Goal: Transaction & Acquisition: Subscribe to service/newsletter

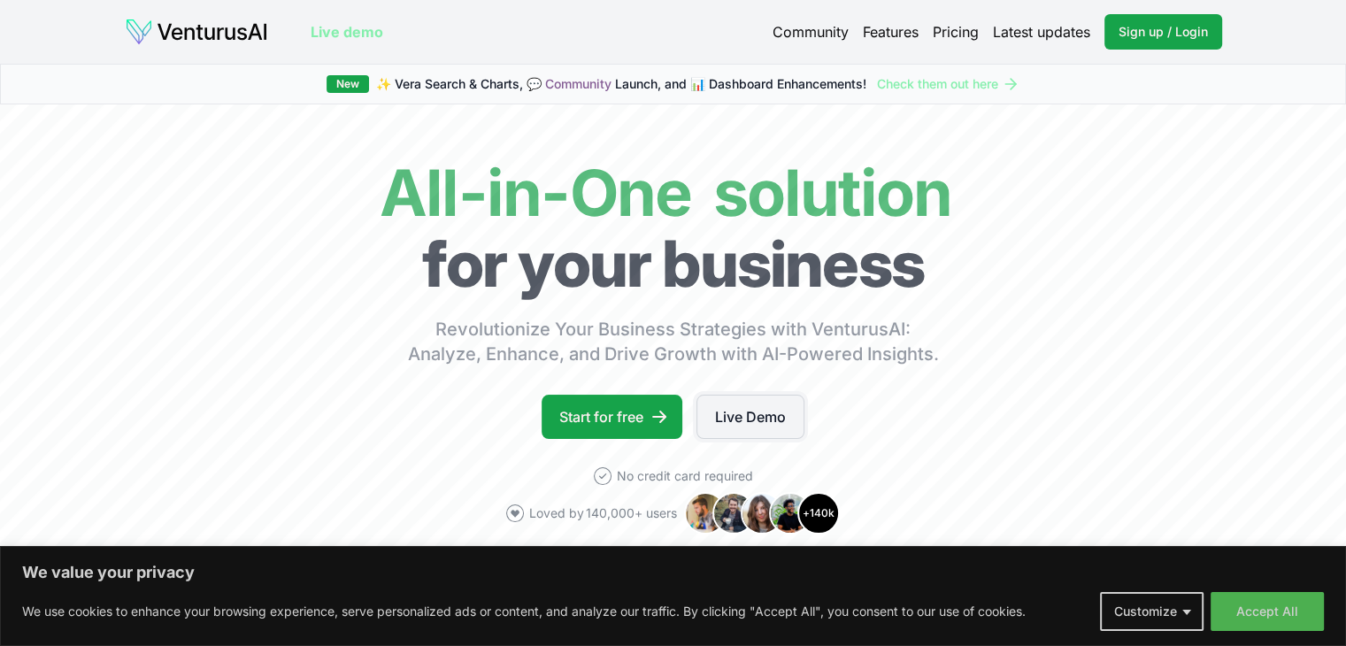
click at [781, 425] on link "Live Demo" at bounding box center [750, 417] width 108 height 44
click at [364, 26] on link "Live demo" at bounding box center [347, 31] width 73 height 21
click at [639, 409] on link "Start for free" at bounding box center [611, 417] width 141 height 44
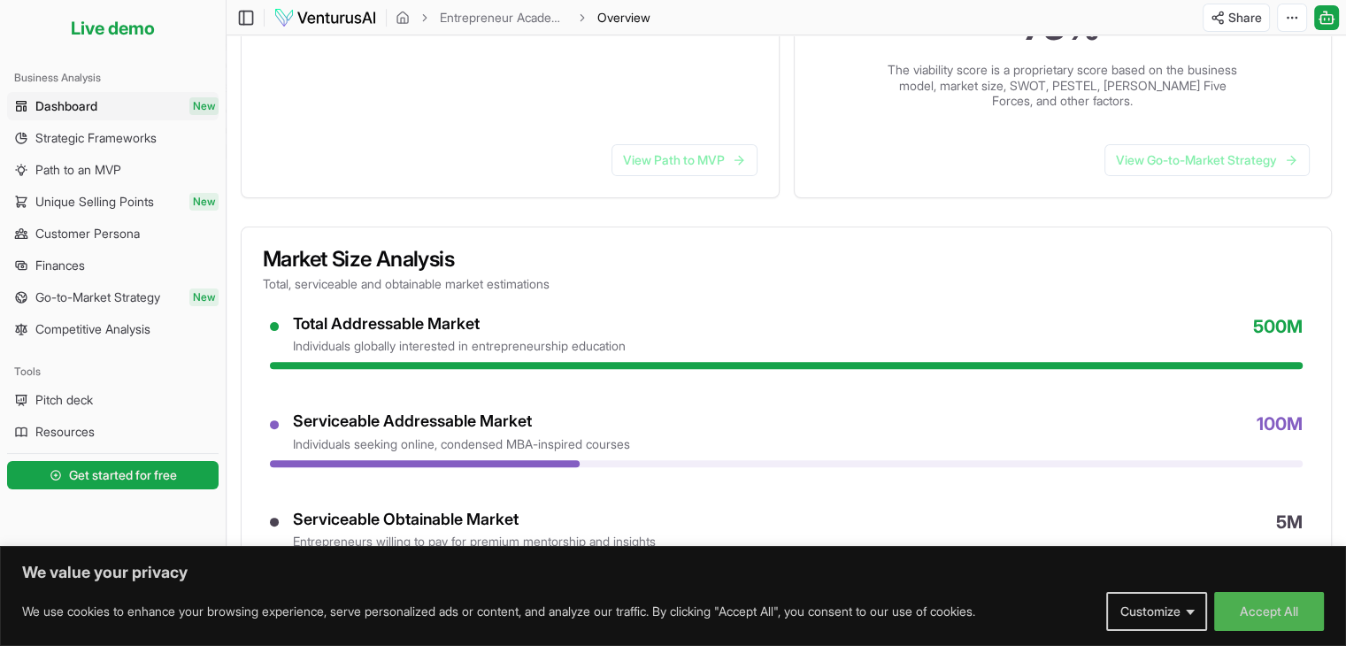
scroll to position [498, 0]
click at [799, 474] on div "Total Addressable Market individuals globally interested in entrepreneurship ed…" at bounding box center [786, 440] width 1032 height 251
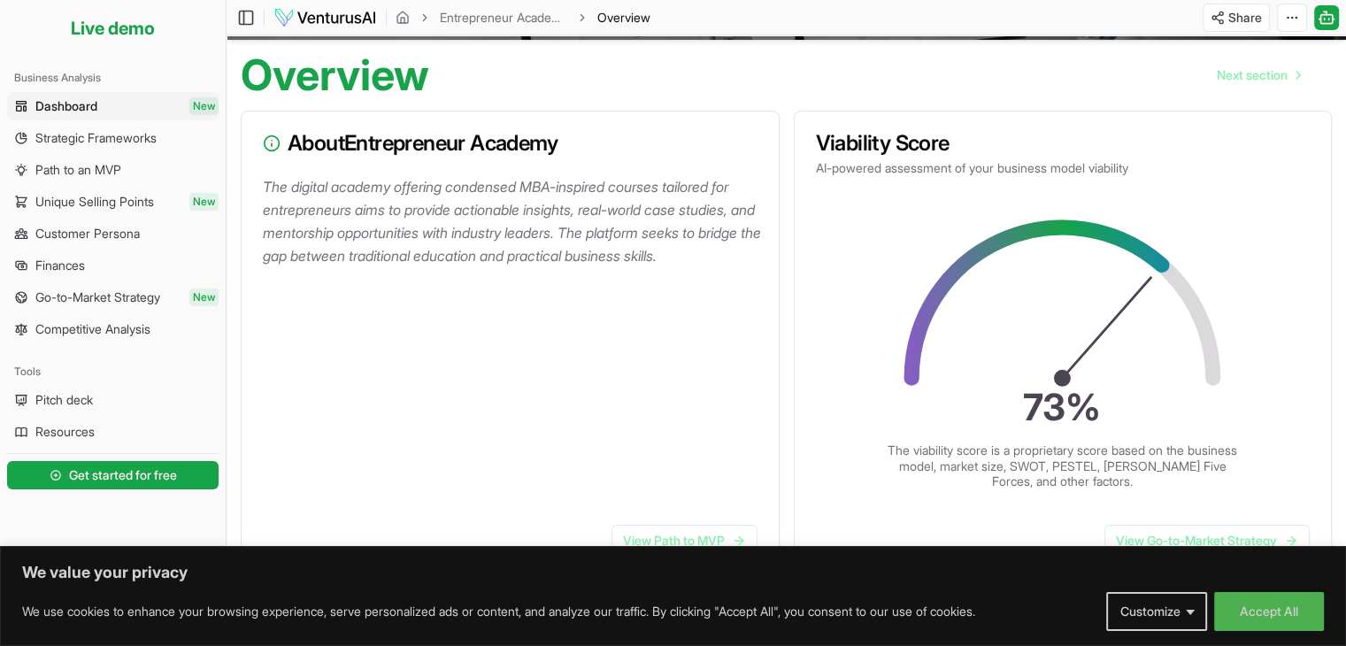
scroll to position [117, 0]
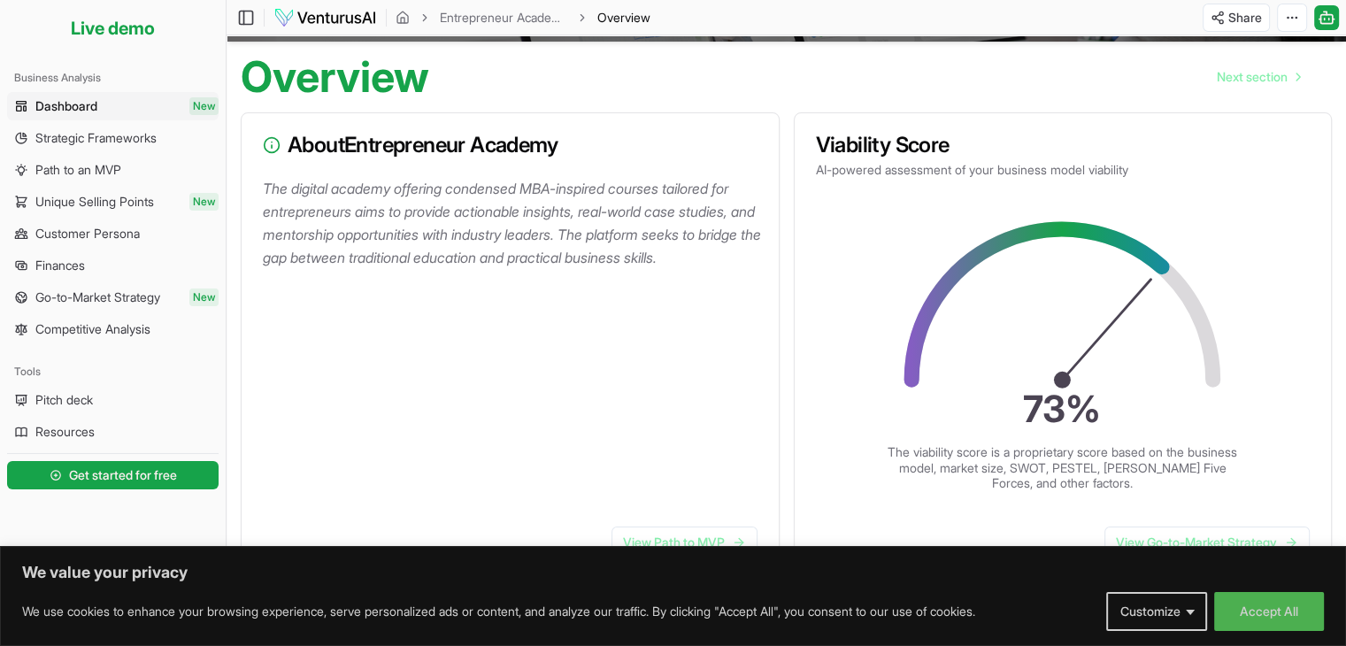
click at [928, 160] on div "Viability Score AI-powered assessment of your business model viability" at bounding box center [1062, 156] width 537 height 87
click at [648, 171] on div "About Entrepreneur Academy" at bounding box center [510, 145] width 537 height 64
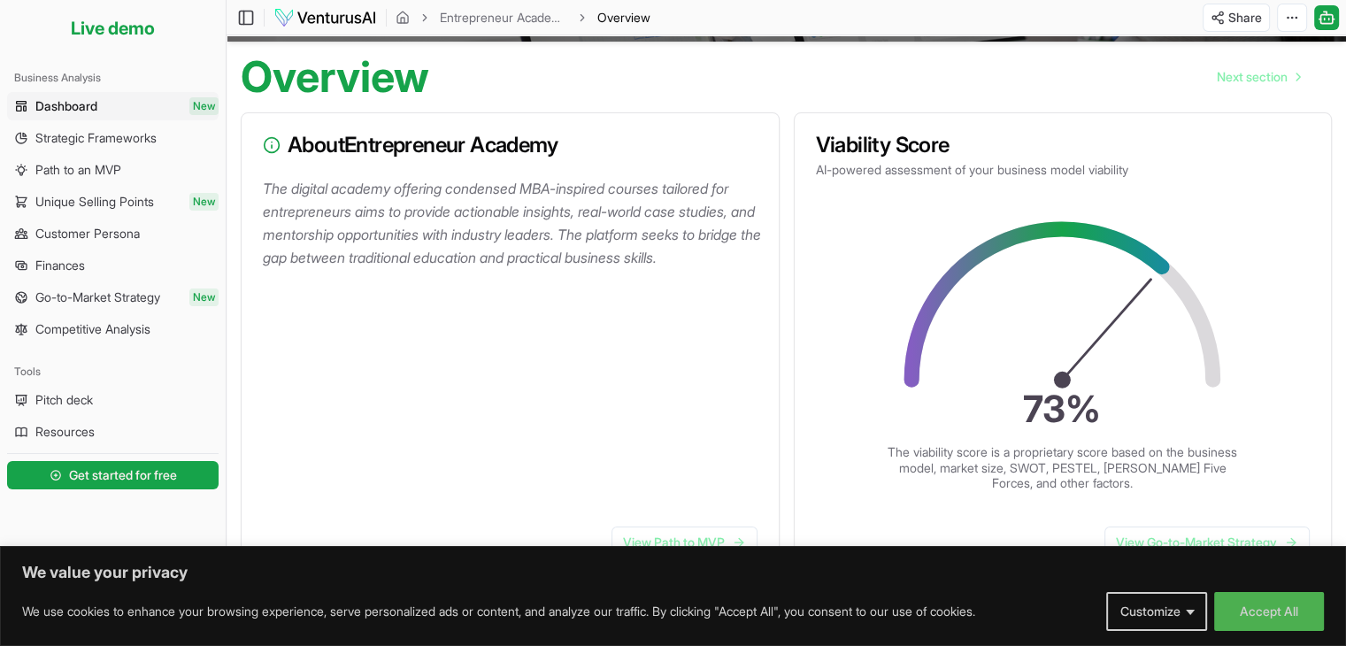
click at [648, 171] on div "About Entrepreneur Academy" at bounding box center [510, 145] width 537 height 64
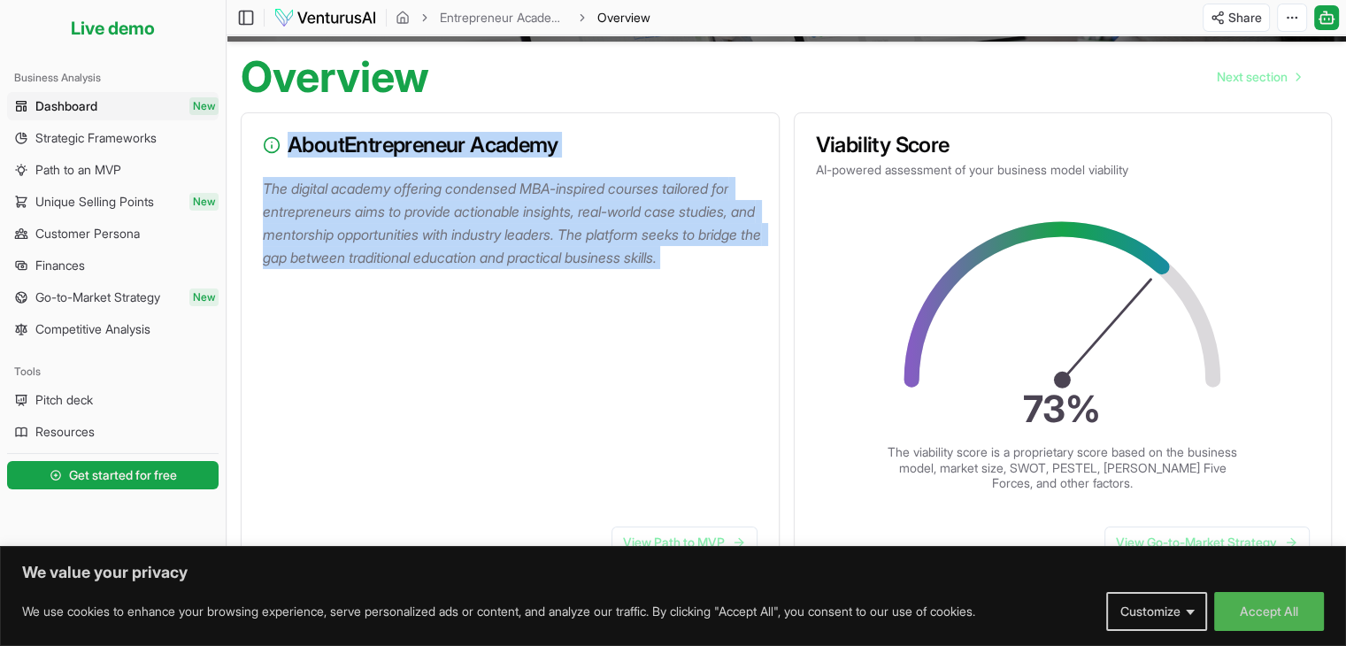
drag, startPoint x: 648, startPoint y: 171, endPoint x: 651, endPoint y: 267, distance: 96.5
click at [651, 267] on div "About Entrepreneur Academy The digital academy offering condensed MBA-inspired …" at bounding box center [510, 346] width 539 height 468
click at [651, 267] on p "The digital academy offering condensed MBA-inspired courses tailored for entrep…" at bounding box center [514, 223] width 502 height 92
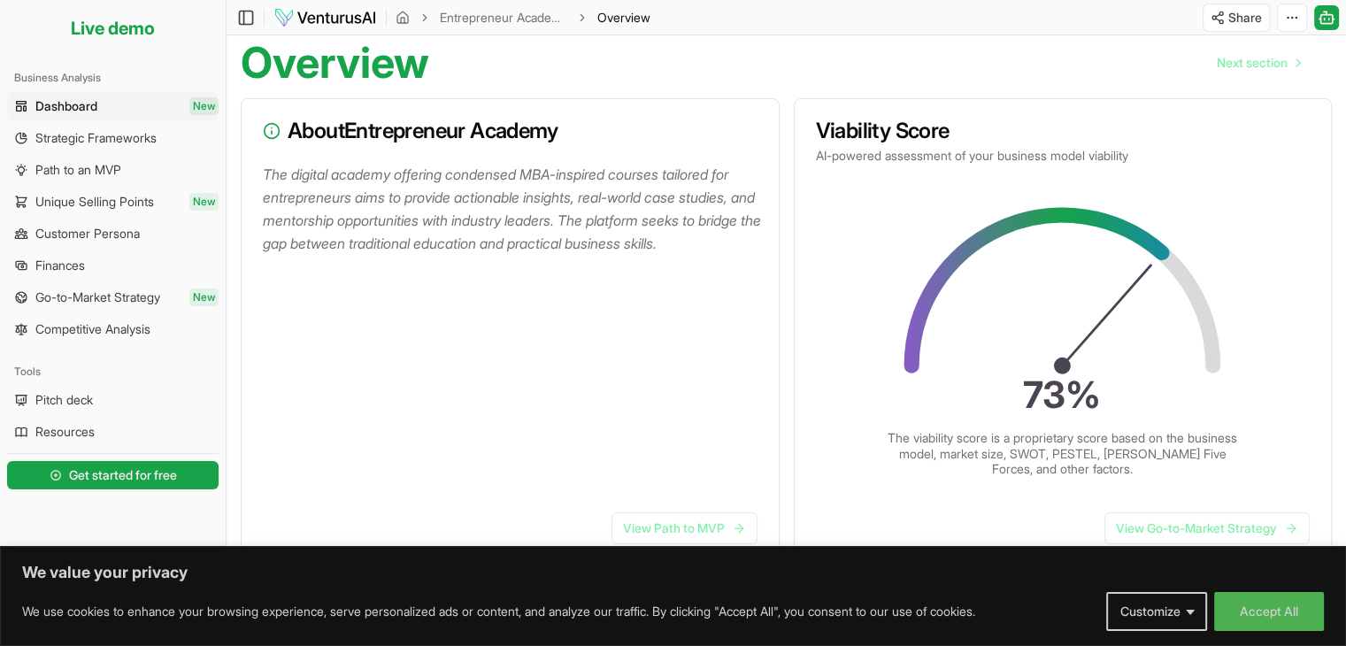
scroll to position [0, 0]
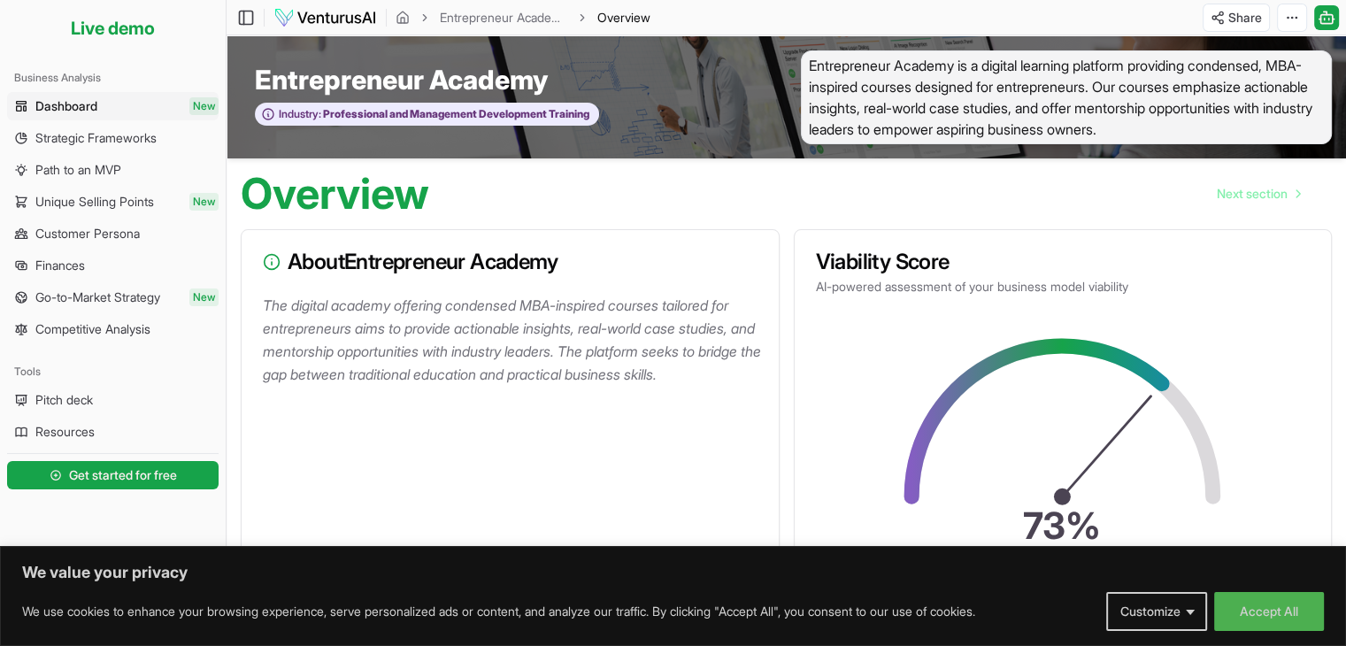
click at [276, 259] on icon at bounding box center [272, 262] width 18 height 18
click at [110, 463] on link "Get started for free" at bounding box center [112, 474] width 211 height 35
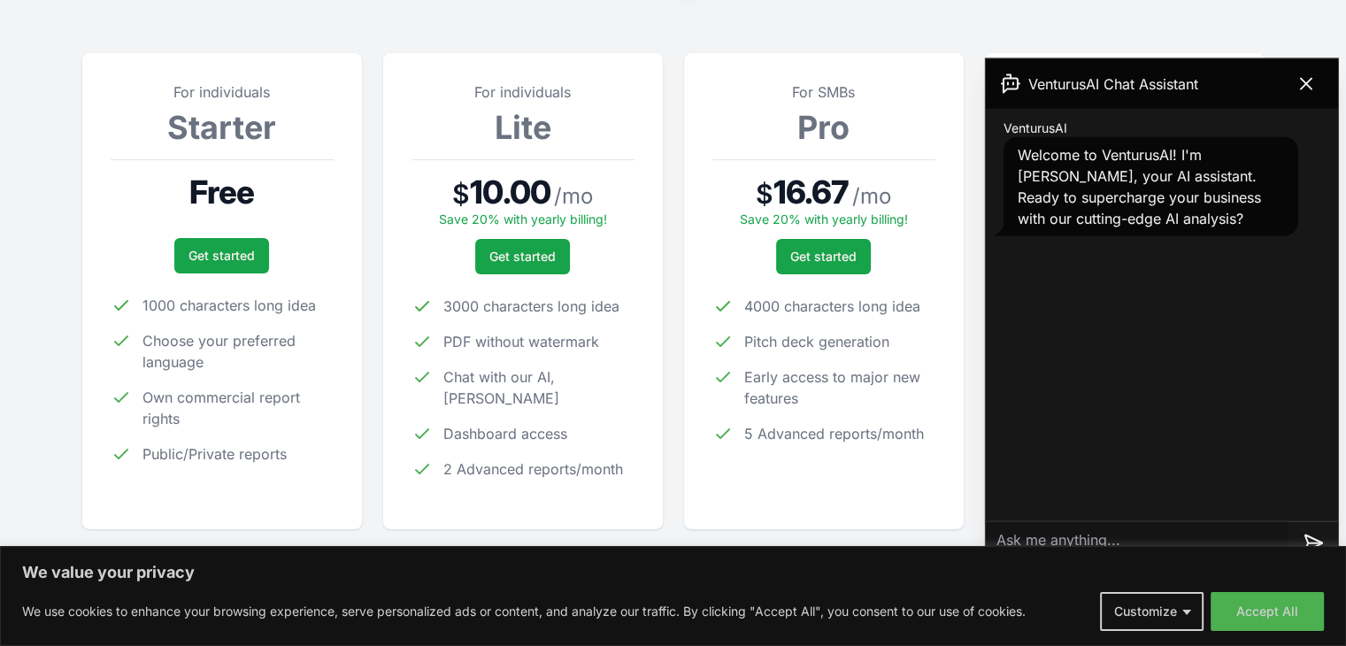
scroll to position [237, 0]
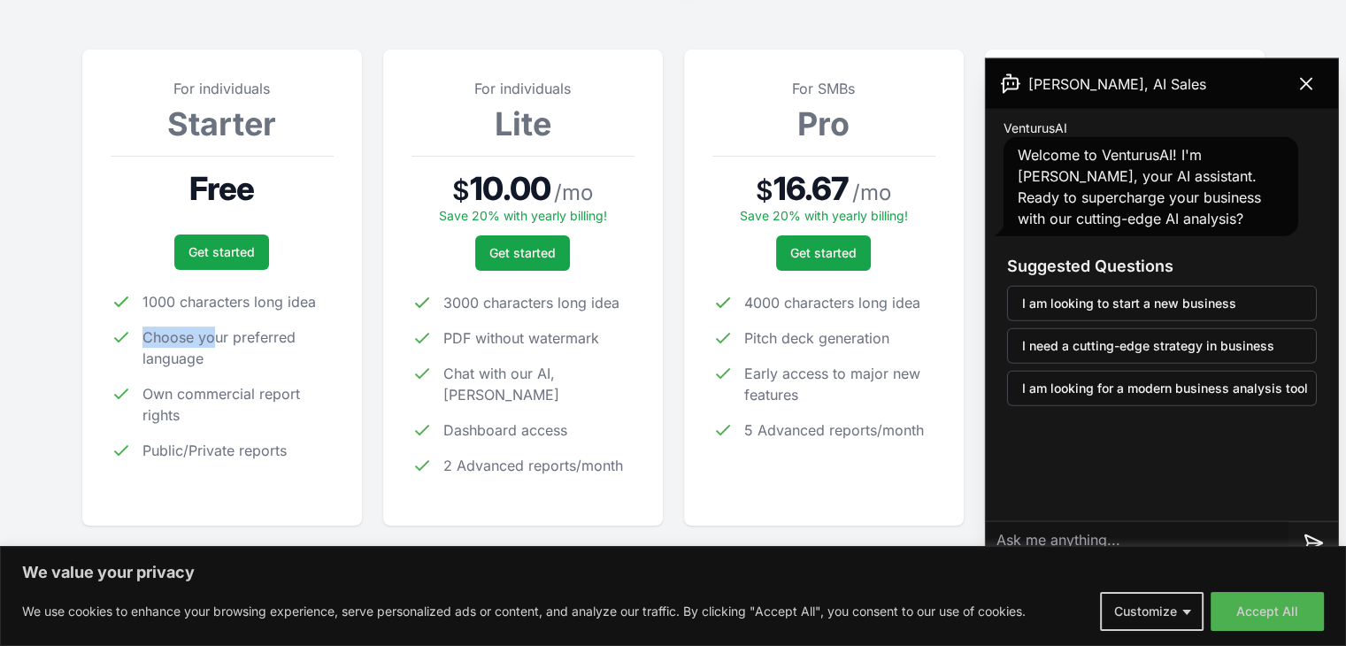
drag, startPoint x: 209, startPoint y: 313, endPoint x: 322, endPoint y: 293, distance: 115.0
click at [322, 293] on ul "1000 characters long idea Choose your preferred language Own commercial report …" at bounding box center [222, 376] width 223 height 170
click at [322, 293] on li "1000 characters long idea" at bounding box center [222, 301] width 223 height 21
click at [200, 309] on span "1000 characters long idea" at bounding box center [228, 301] width 173 height 21
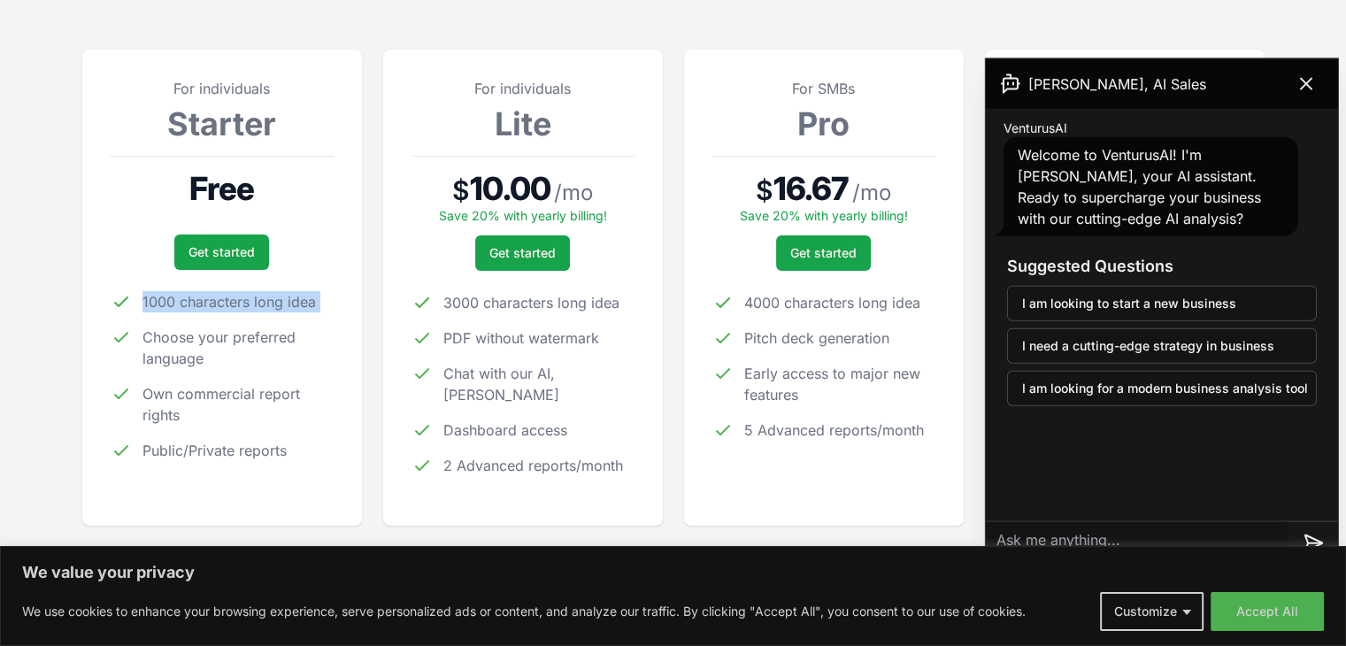
click at [200, 309] on span "1000 characters long idea" at bounding box center [228, 301] width 173 height 21
click at [159, 340] on span "Choose your preferred language" at bounding box center [237, 347] width 191 height 42
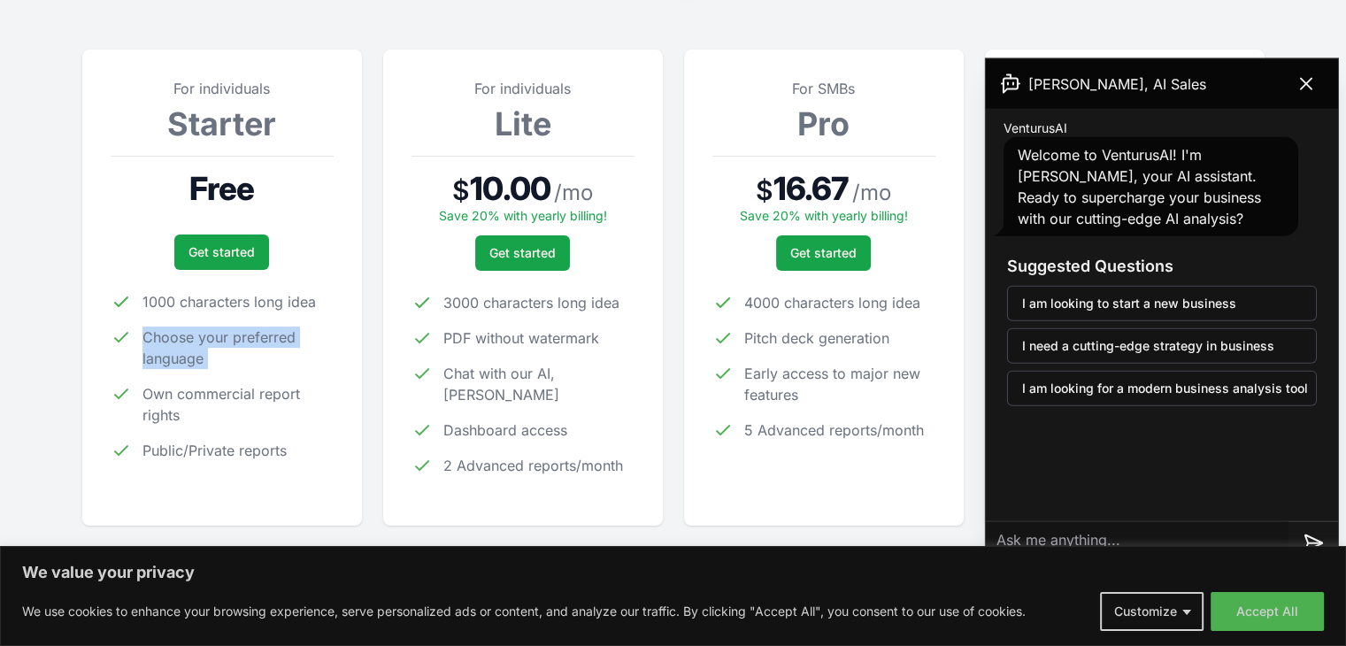
click at [159, 340] on span "Choose your preferred language" at bounding box center [237, 347] width 191 height 42
click at [142, 394] on span "Own commercial report rights" at bounding box center [237, 404] width 191 height 42
drag, startPoint x: 142, startPoint y: 394, endPoint x: 159, endPoint y: 410, distance: 23.8
click at [159, 410] on span "Own commercial report rights" at bounding box center [237, 404] width 191 height 42
click at [156, 455] on span "Public/Private reports" at bounding box center [214, 450] width 144 height 21
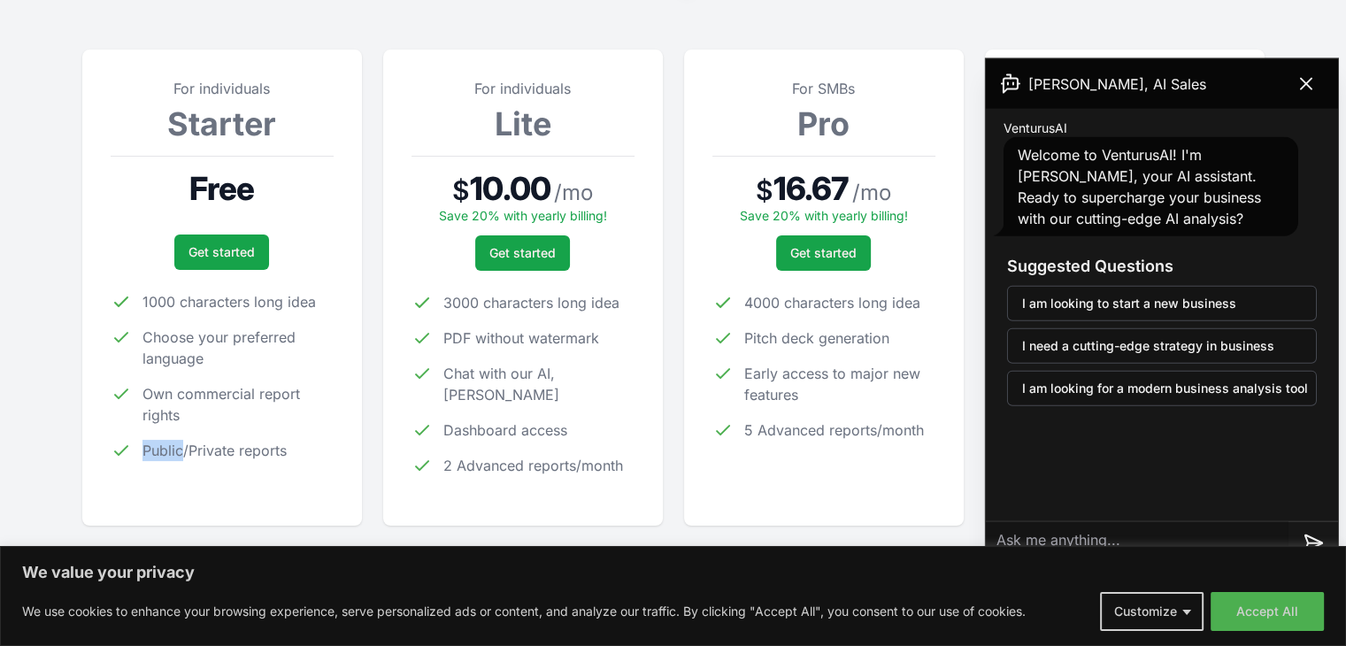
click at [156, 455] on span "Public/Private reports" at bounding box center [214, 450] width 144 height 21
click at [212, 246] on link "Get started" at bounding box center [221, 251] width 95 height 35
